Goal: Task Accomplishment & Management: Manage account settings

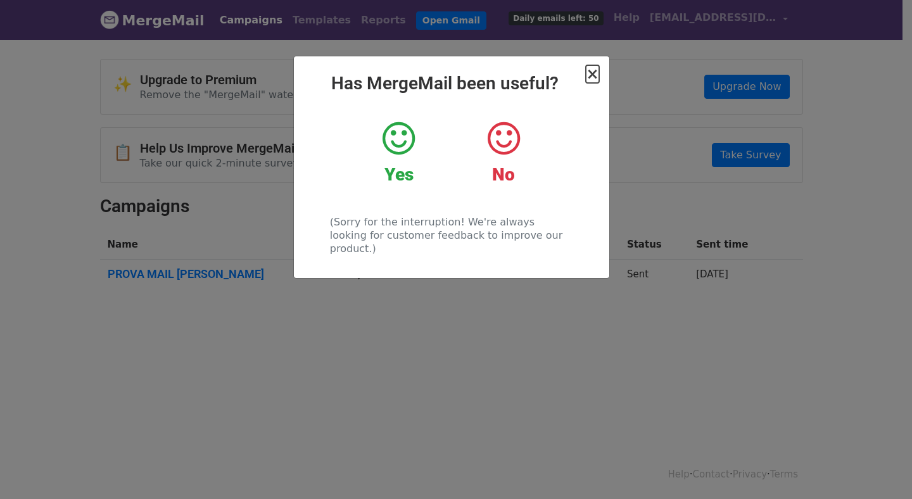
click at [592, 75] on span "×" at bounding box center [592, 74] width 13 height 18
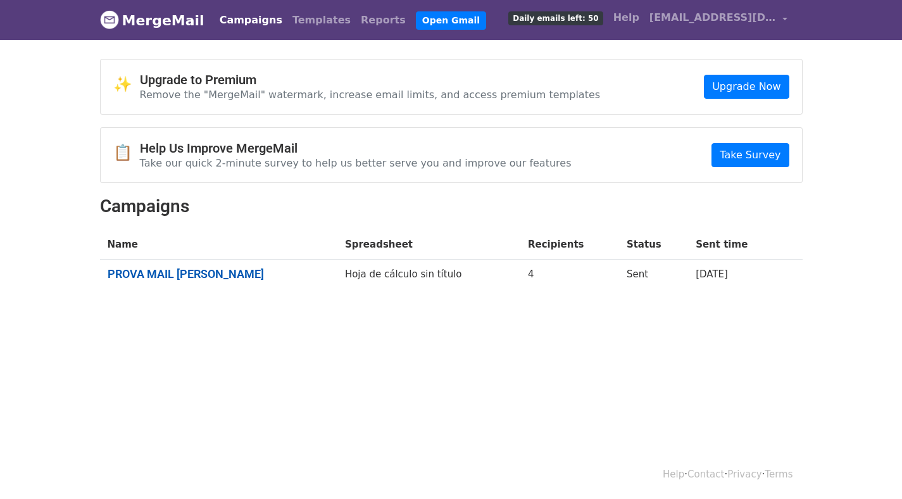
click at [214, 270] on link "PROVA MAIL CAMPAGNA" at bounding box center [219, 274] width 222 height 14
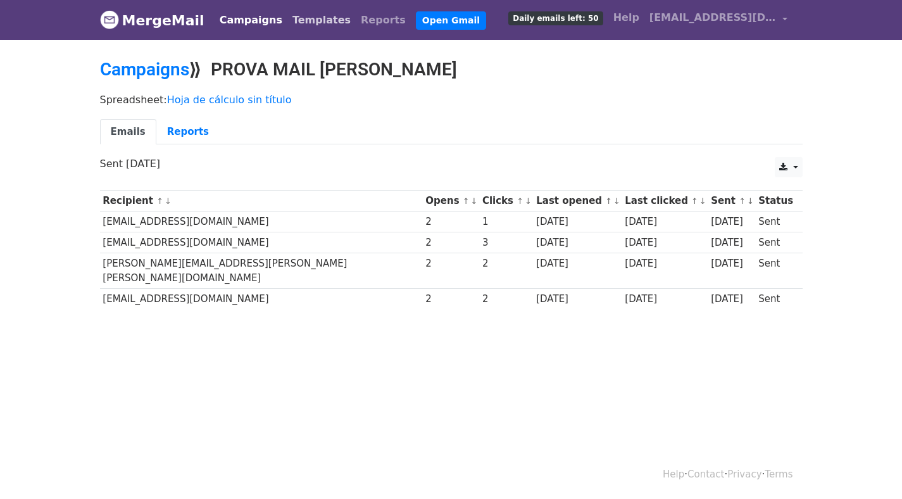
click at [305, 27] on link "Templates" at bounding box center [322, 20] width 68 height 25
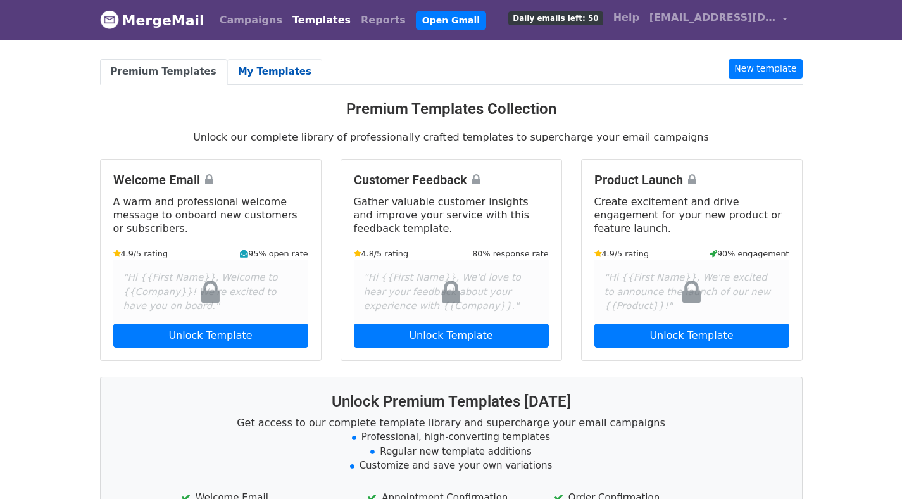
click at [276, 72] on link "My Templates" at bounding box center [274, 72] width 95 height 26
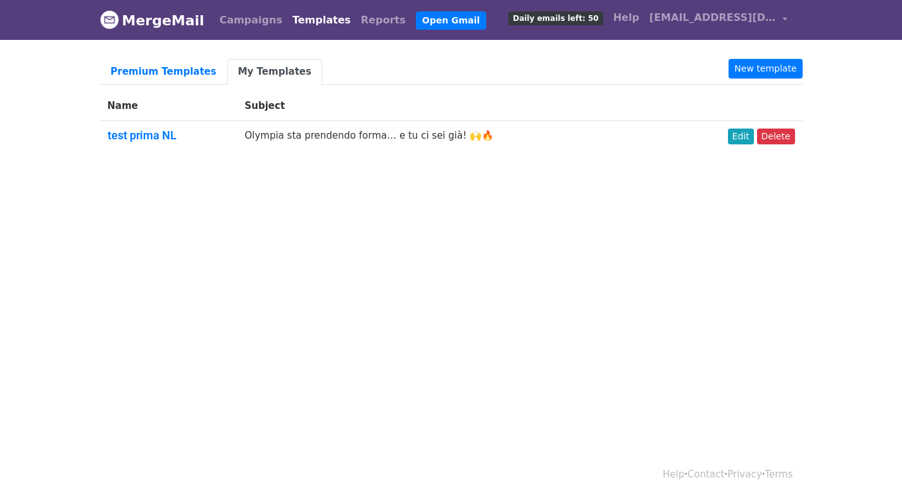
click at [299, 142] on td "Olympia sta prendendo forma… e tu ci sei già! 🙌🔥" at bounding box center [452, 138] width 431 height 34
click at [291, 134] on td "Olympia sta prendendo forma… e tu ci sei già! 🙌🔥" at bounding box center [452, 138] width 431 height 34
click at [749, 138] on link "Edit" at bounding box center [741, 137] width 26 height 16
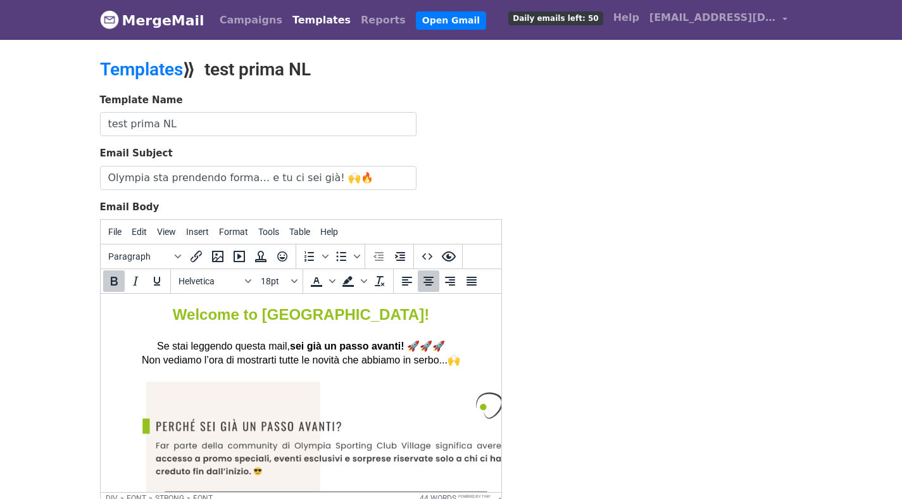
click at [287, 313] on font "Welcome to Olympia!" at bounding box center [300, 314] width 256 height 17
click at [277, 313] on font "Welcome to Olympia!" at bounding box center [300, 314] width 256 height 17
click at [289, 314] on font "Welcome to Olympia!" at bounding box center [300, 314] width 256 height 17
paste body
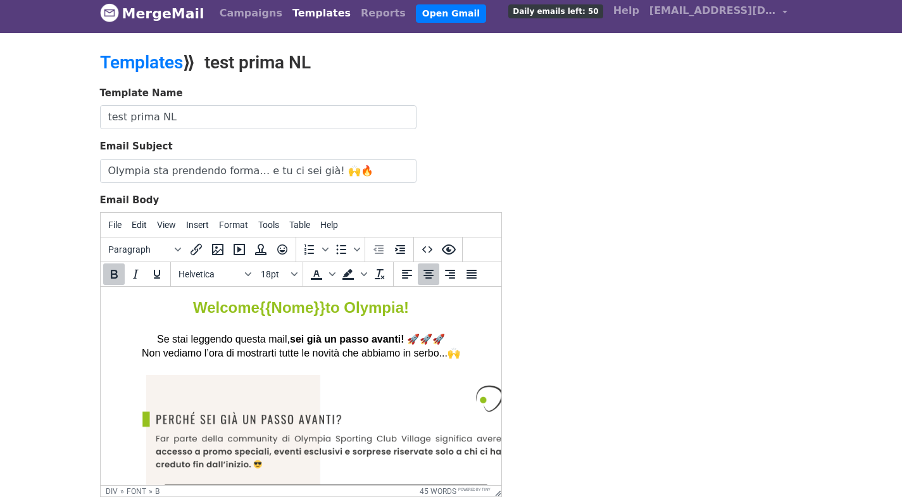
scroll to position [141, 0]
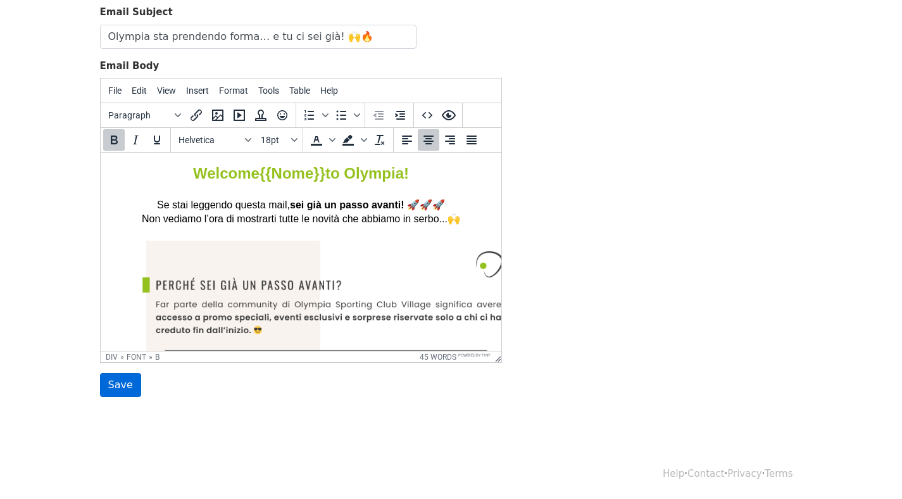
click at [123, 373] on input "Save" at bounding box center [120, 385] width 41 height 24
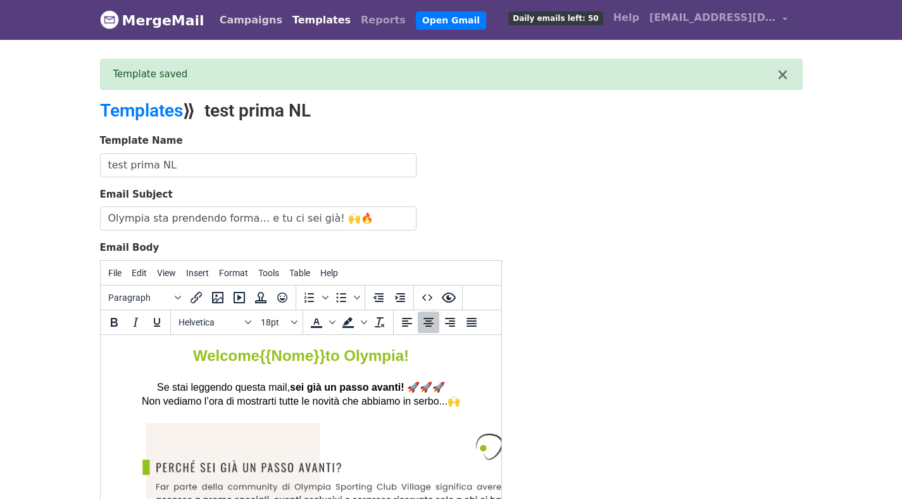
click at [244, 27] on link "Campaigns" at bounding box center [251, 20] width 73 height 25
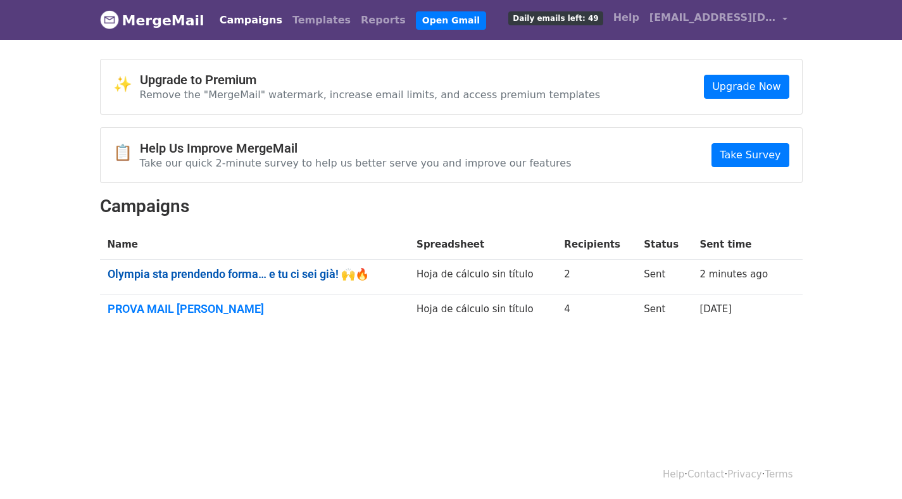
click at [388, 275] on link "Olympia sta prendendo forma… e tu ci sei già! 🙌🔥" at bounding box center [255, 274] width 294 height 14
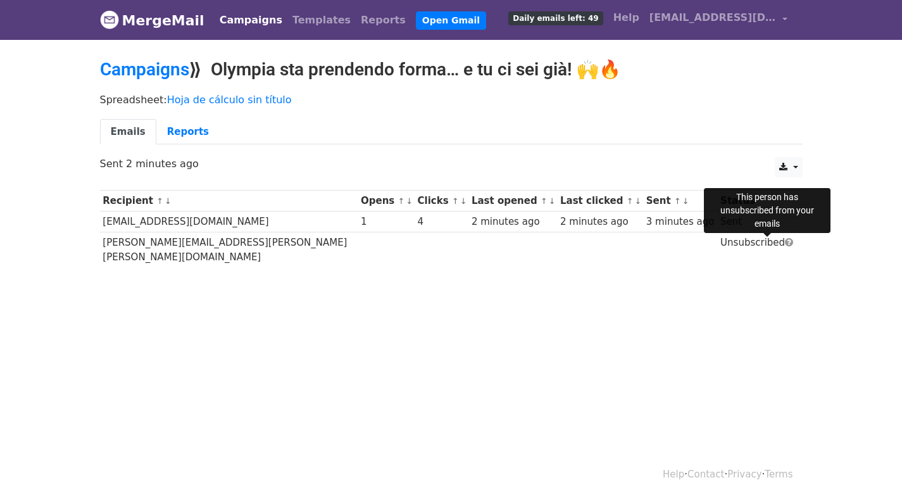
click at [785, 244] on span at bounding box center [789, 241] width 8 height 9
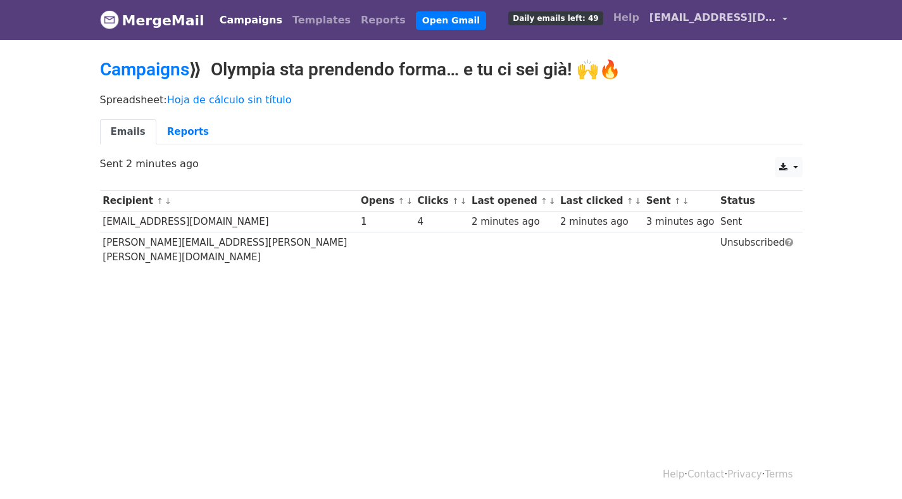
click at [721, 20] on span "[EMAIL_ADDRESS][DOMAIN_NAME]" at bounding box center [713, 17] width 127 height 15
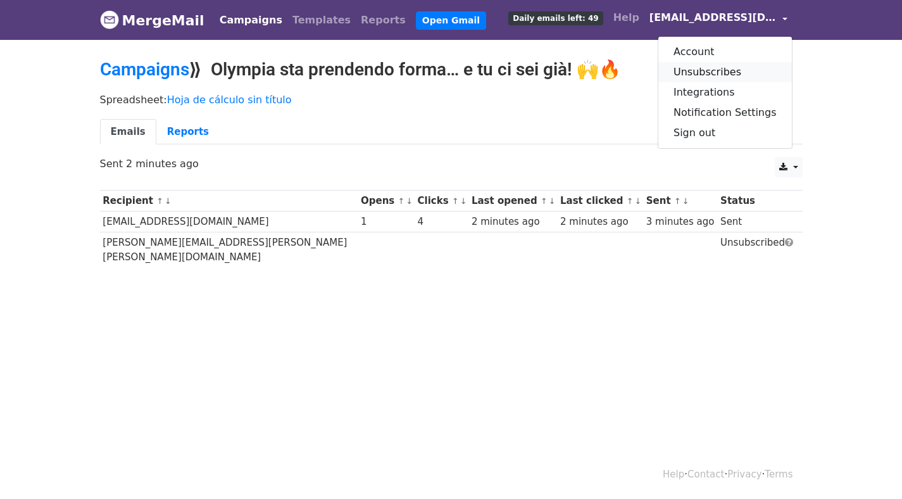
click at [714, 68] on link "Unsubscribes" at bounding box center [726, 72] width 134 height 20
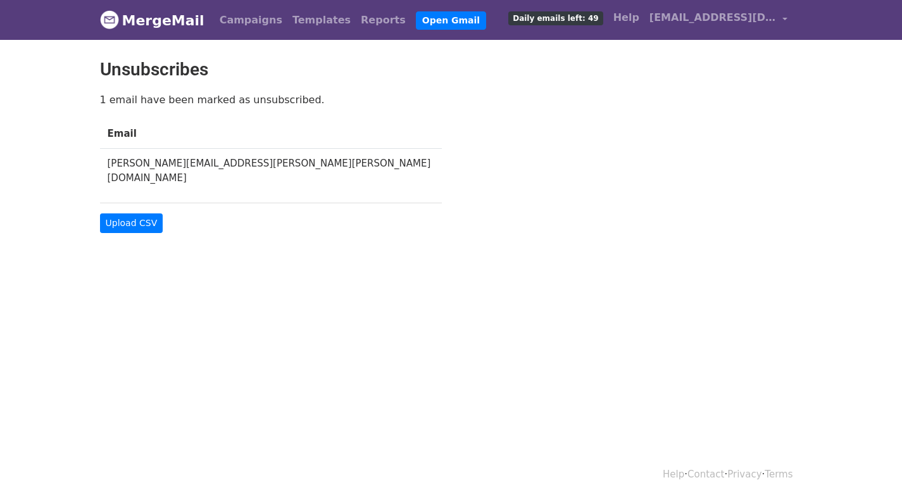
click at [199, 163] on td "[PERSON_NAME][EMAIL_ADDRESS][PERSON_NAME][PERSON_NAME][DOMAIN_NAME]" at bounding box center [271, 171] width 342 height 44
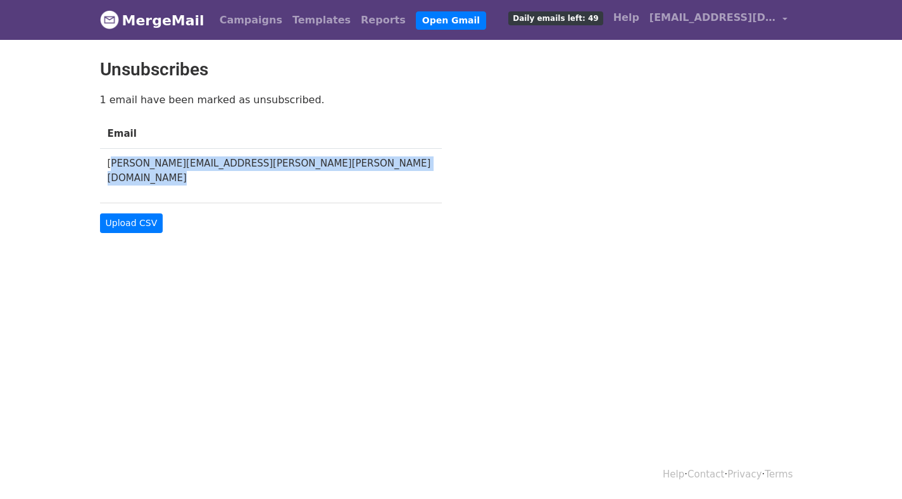
click at [199, 163] on td "[PERSON_NAME][EMAIL_ADDRESS][PERSON_NAME][PERSON_NAME][DOMAIN_NAME]" at bounding box center [271, 171] width 342 height 44
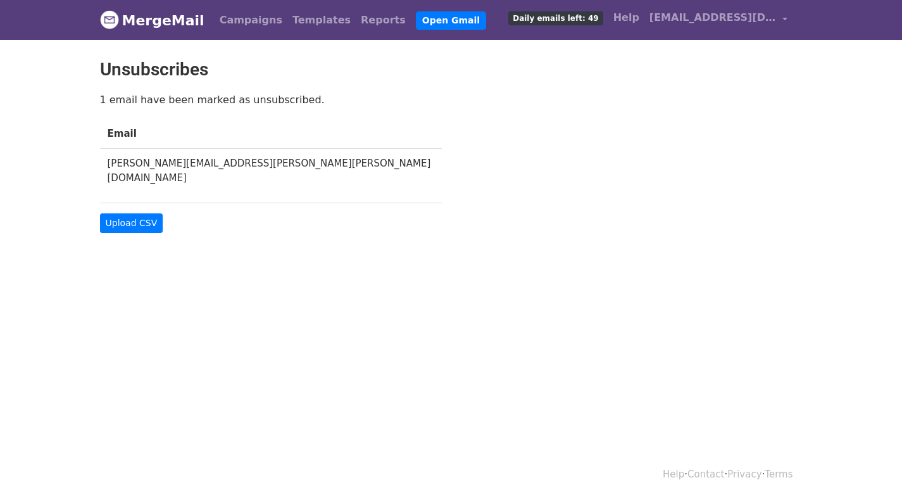
click at [249, 133] on th "Email" at bounding box center [271, 134] width 342 height 30
click at [683, 25] on link "[EMAIL_ADDRESS][DOMAIN_NAME]" at bounding box center [719, 20] width 148 height 30
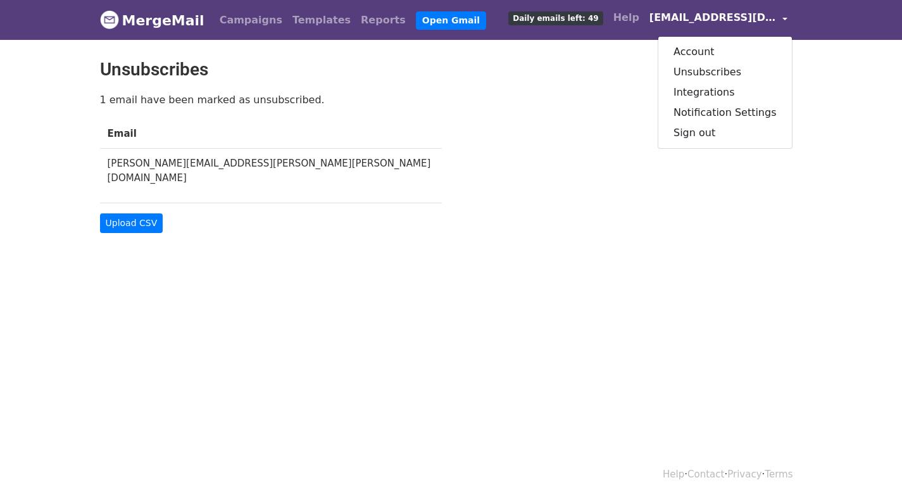
click at [629, 109] on div "1 email have been marked as unsubscribed. Email [PERSON_NAME][EMAIL_ADDRESS][PE…" at bounding box center [452, 163] width 722 height 141
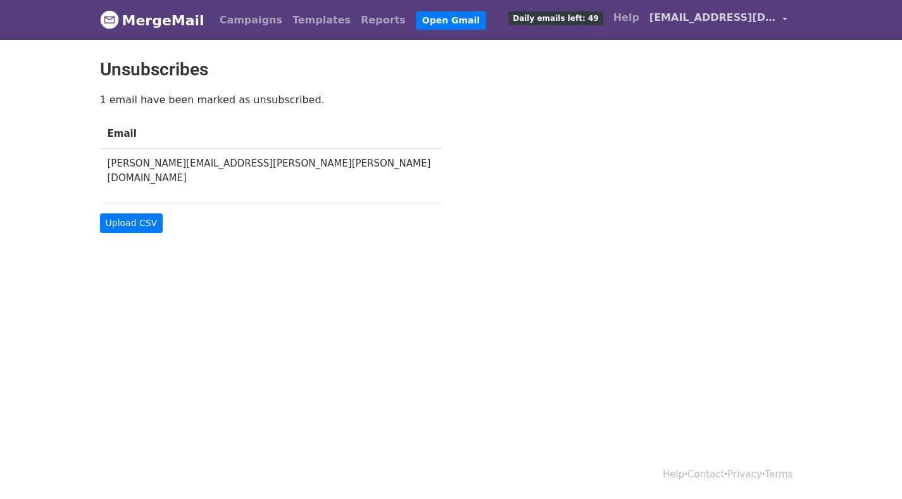
click at [702, 20] on span "[EMAIL_ADDRESS][DOMAIN_NAME]" at bounding box center [713, 17] width 127 height 15
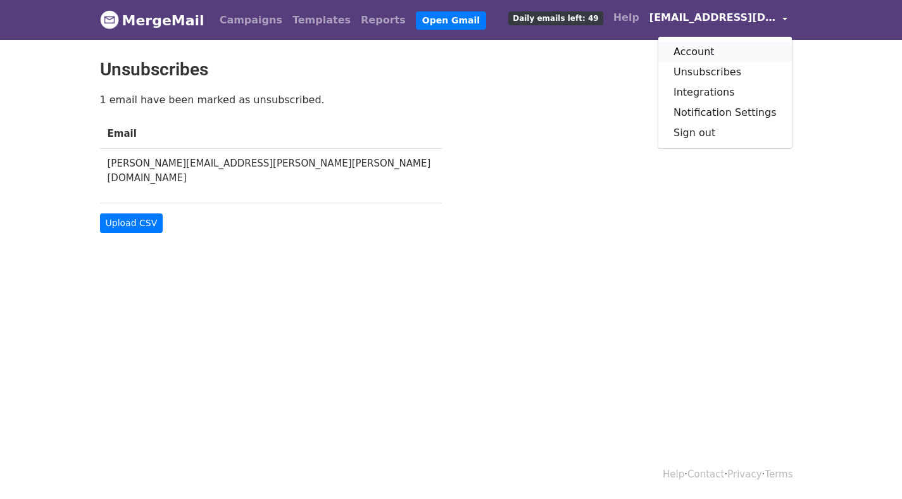
click at [705, 52] on link "Account" at bounding box center [726, 52] width 134 height 20
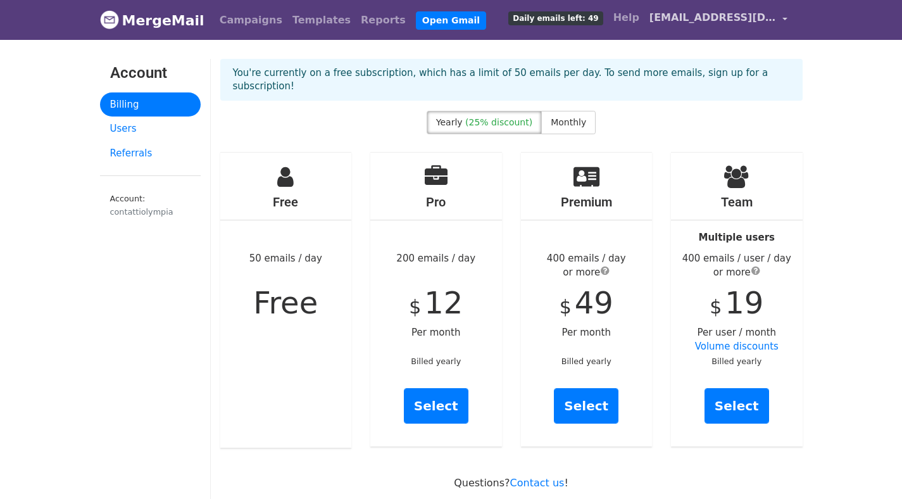
click at [749, 20] on span "[EMAIL_ADDRESS][DOMAIN_NAME]" at bounding box center [713, 17] width 127 height 15
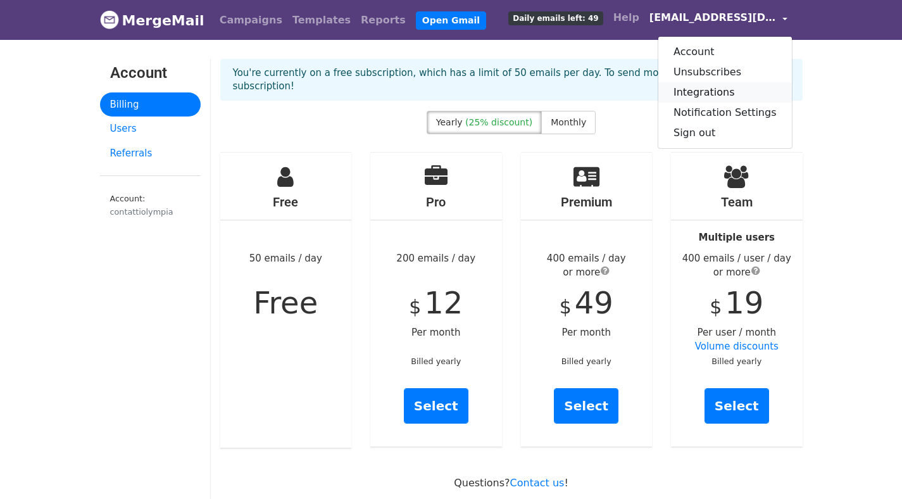
click at [709, 86] on link "Integrations" at bounding box center [726, 92] width 134 height 20
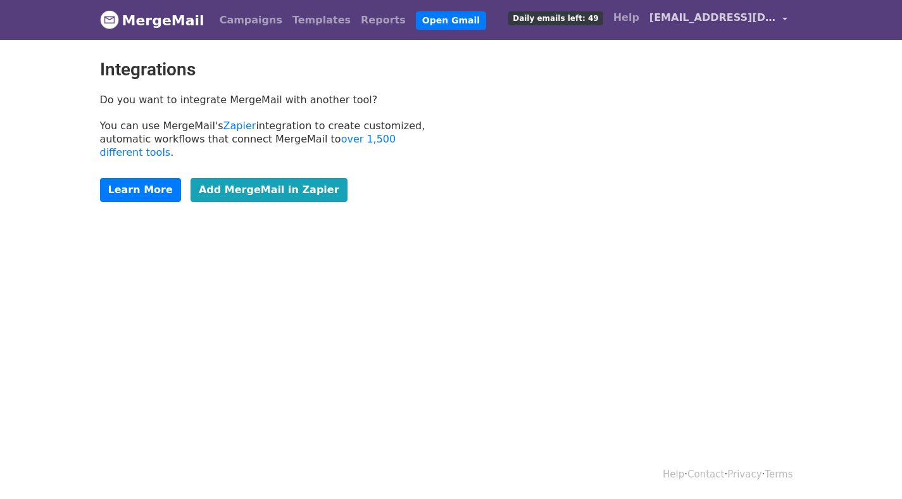
click at [723, 22] on span "[EMAIL_ADDRESS][DOMAIN_NAME]" at bounding box center [713, 17] width 127 height 15
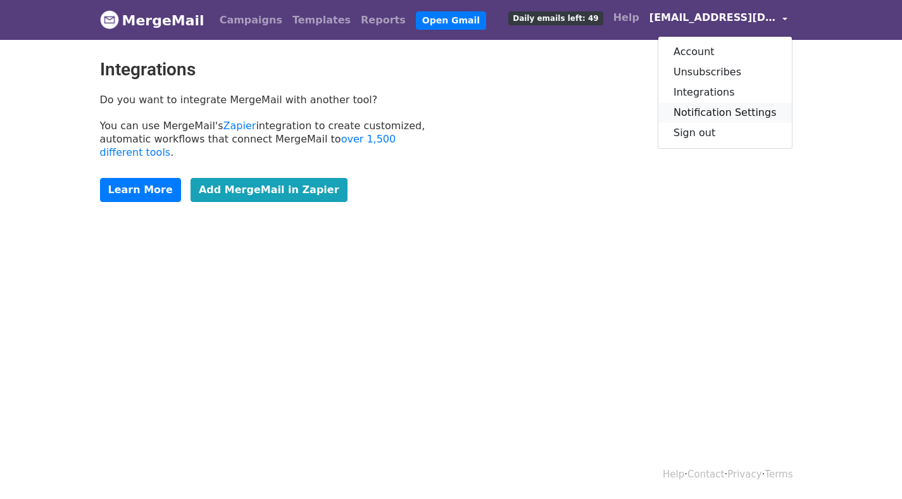
click at [700, 110] on link "Notification Settings" at bounding box center [726, 113] width 134 height 20
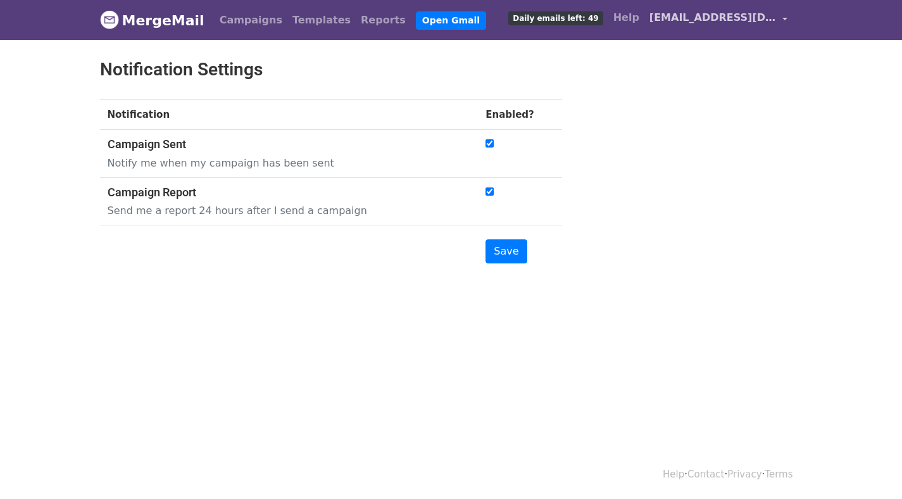
click at [731, 23] on span "[EMAIL_ADDRESS][DOMAIN_NAME]" at bounding box center [713, 17] width 127 height 15
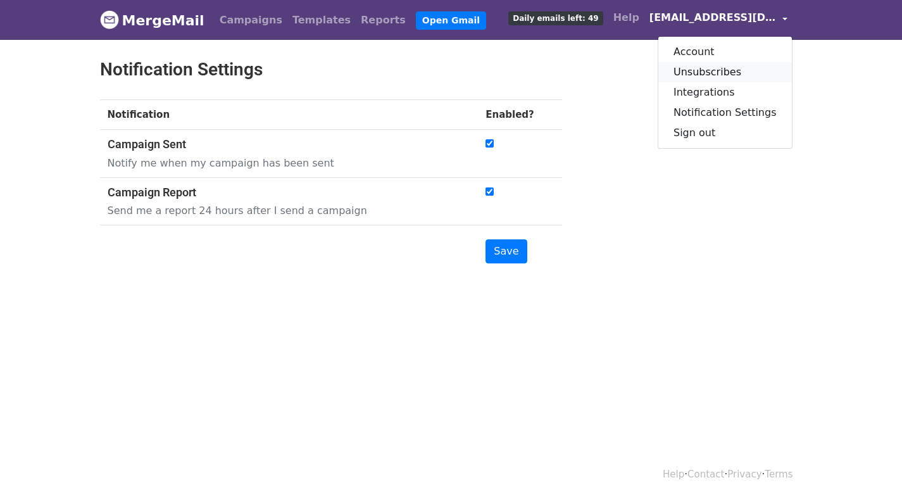
click at [704, 69] on link "Unsubscribes" at bounding box center [726, 72] width 134 height 20
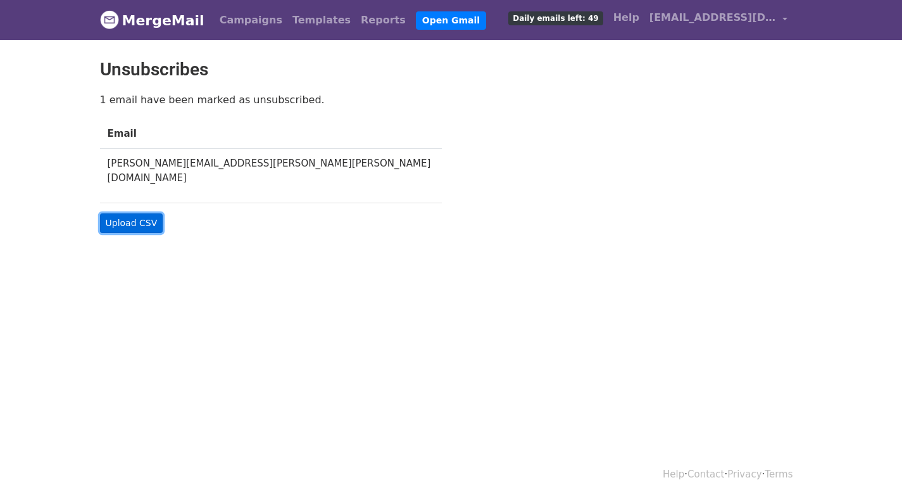
click at [139, 213] on link "Upload CSV" at bounding box center [131, 223] width 63 height 20
click at [214, 161] on td "andres.castillo.crespo@gmail.com" at bounding box center [271, 171] width 342 height 44
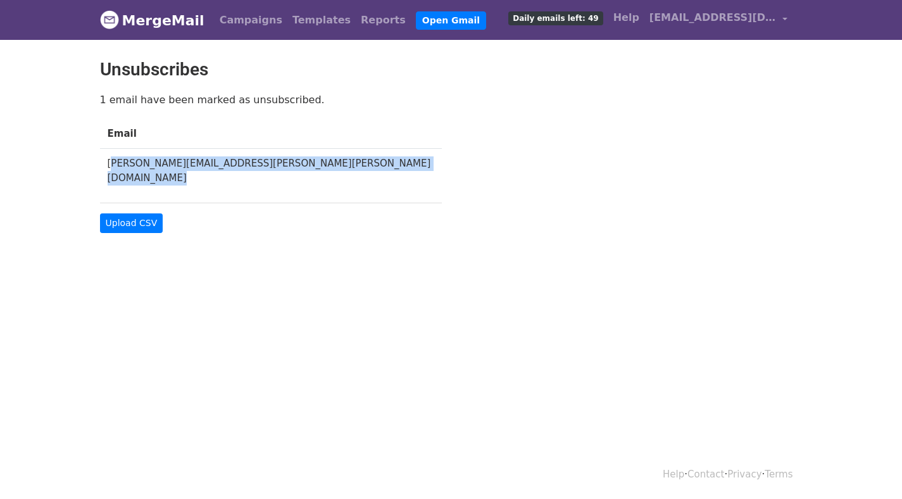
click at [214, 161] on td "[PERSON_NAME][EMAIL_ADDRESS][PERSON_NAME][PERSON_NAME][DOMAIN_NAME]" at bounding box center [271, 171] width 342 height 44
click at [233, 161] on td "[PERSON_NAME][EMAIL_ADDRESS][PERSON_NAME][PERSON_NAME][DOMAIN_NAME]" at bounding box center [271, 171] width 342 height 44
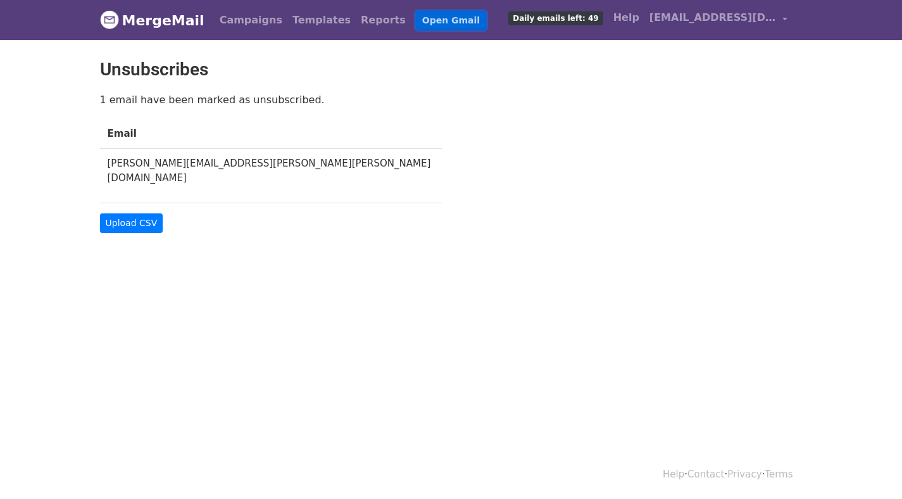
click at [424, 19] on link "Open Gmail" at bounding box center [451, 20] width 70 height 18
click at [640, 20] on link "Help" at bounding box center [627, 17] width 36 height 25
